Goal: Submit feedback/report problem: Submit feedback/report problem

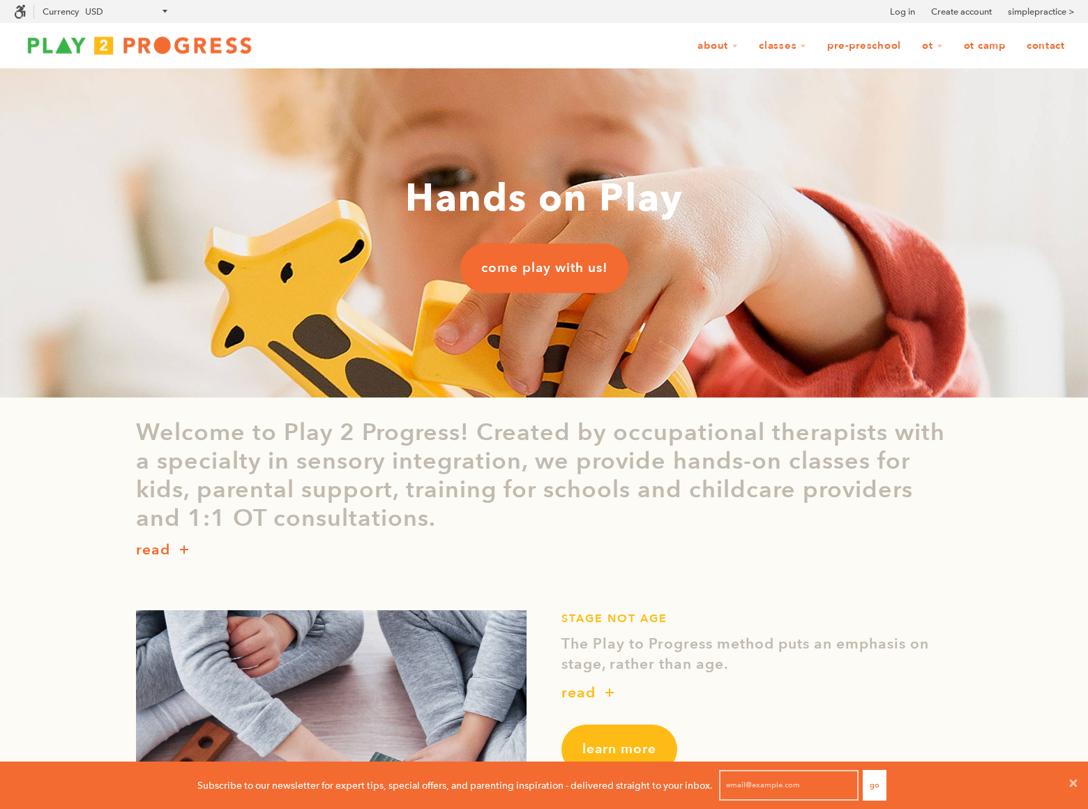
scroll to position [1, 1]
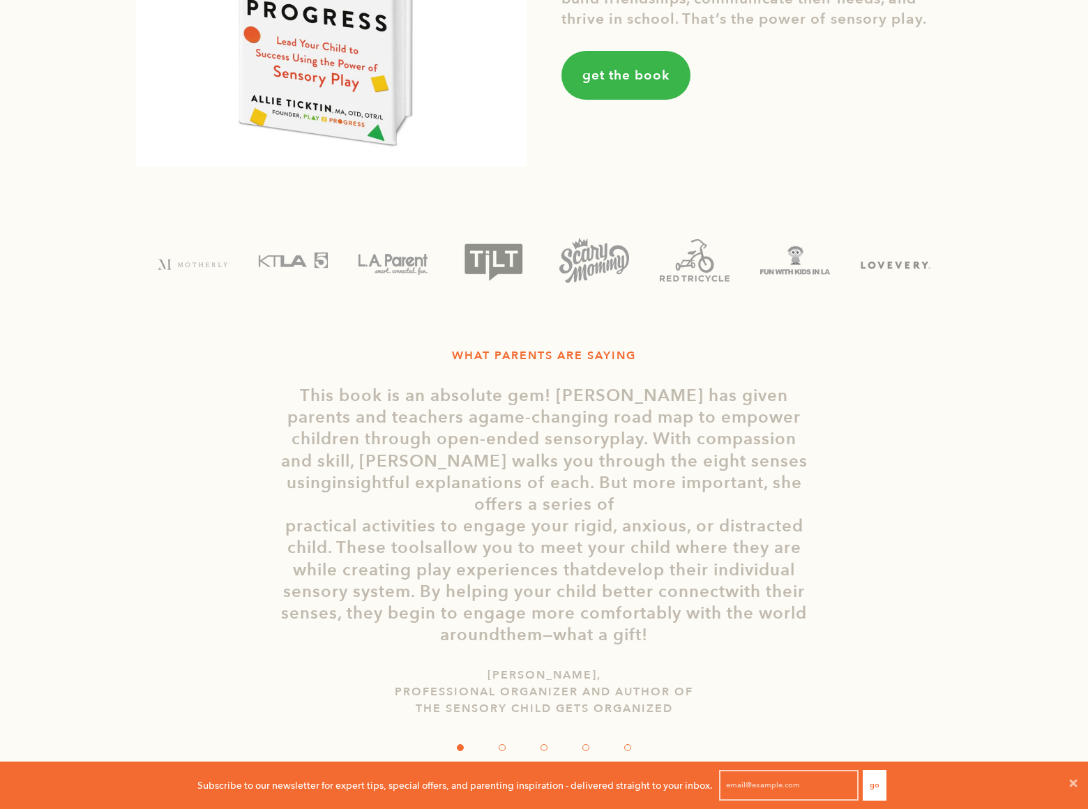
scroll to position [2287, 0]
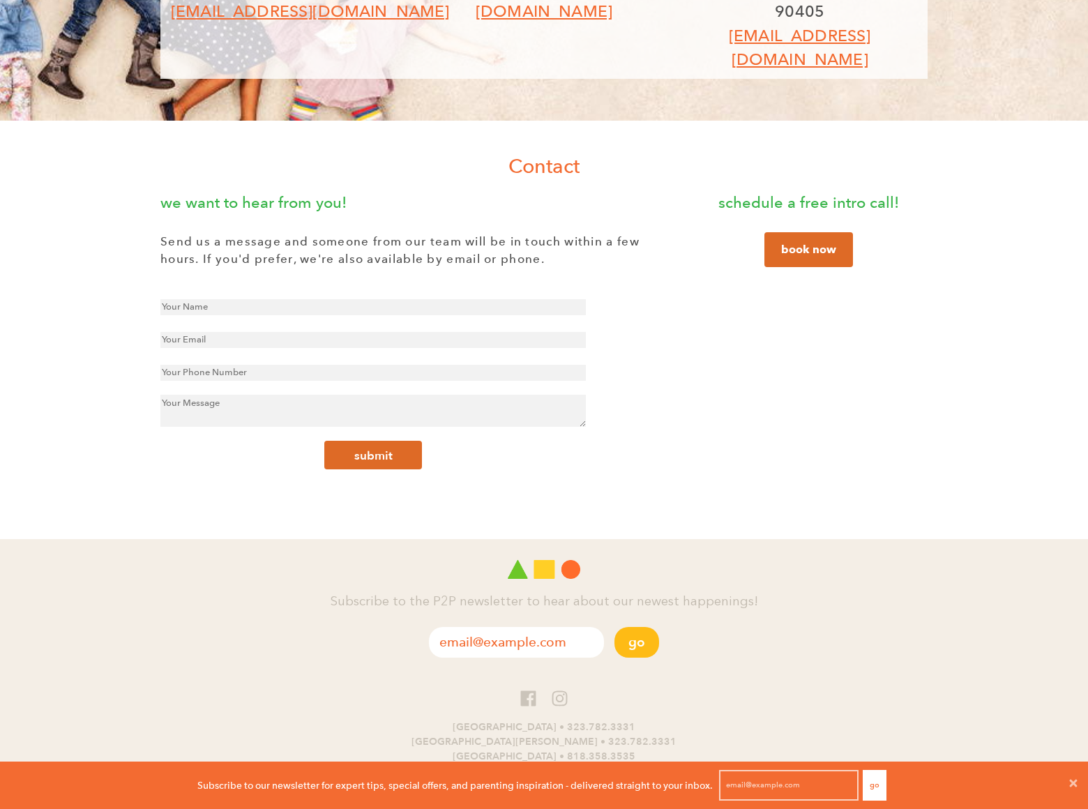
scroll to position [144, 0]
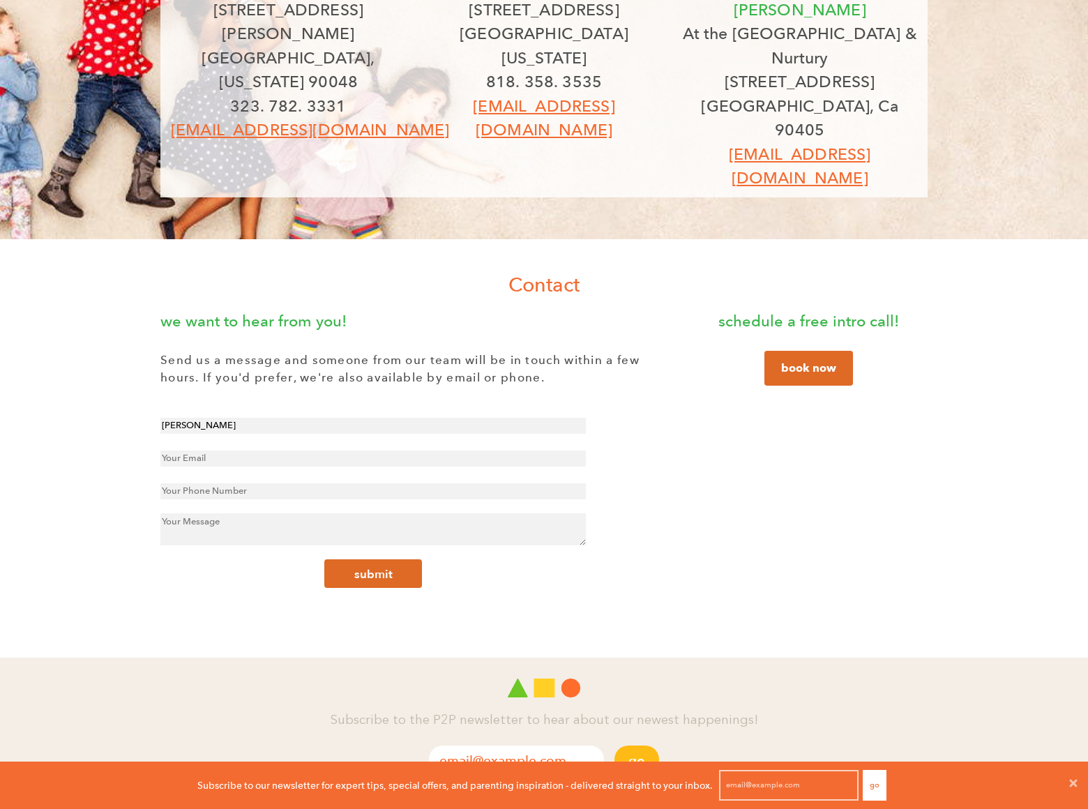
type input "[PERSON_NAME]"
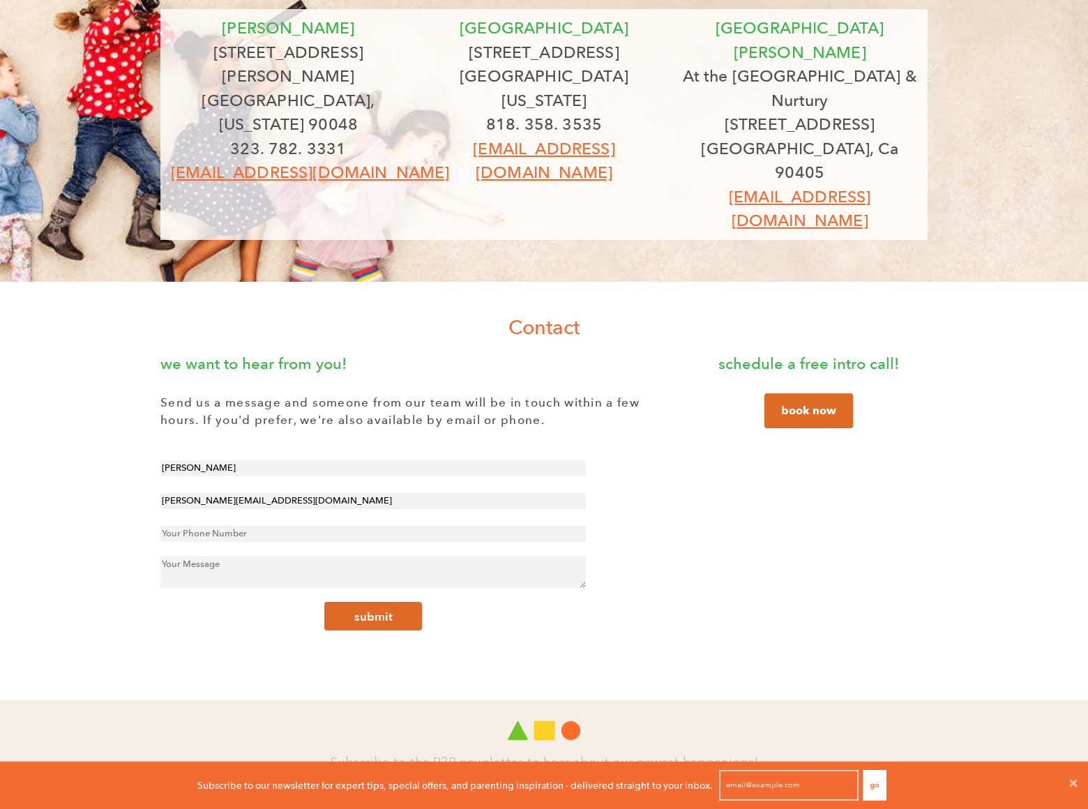
type input "gary-miller@dominatingkeywords.com"
type input "8054002077"
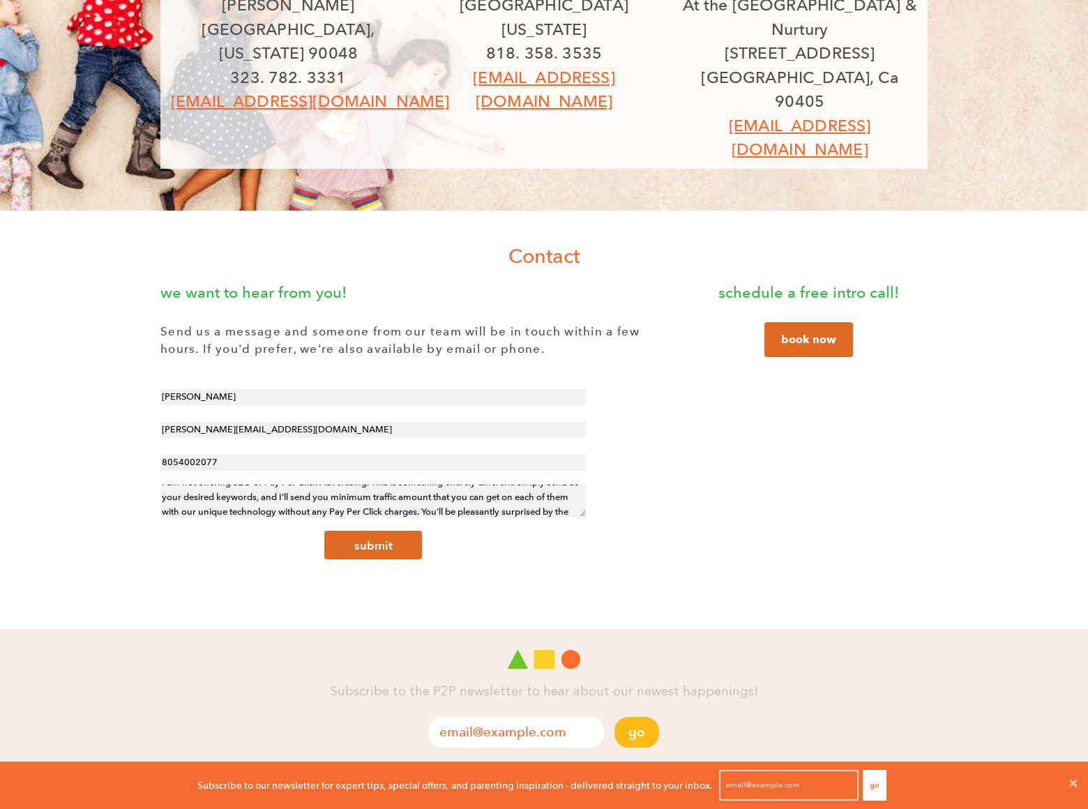
scroll to position [25, 0]
type textarea "I am not offering SEO or Pay Per Click Advertising. This is something entirely …"
click at [373, 531] on button "submit" at bounding box center [373, 545] width 98 height 29
